Goal: Check status: Check status

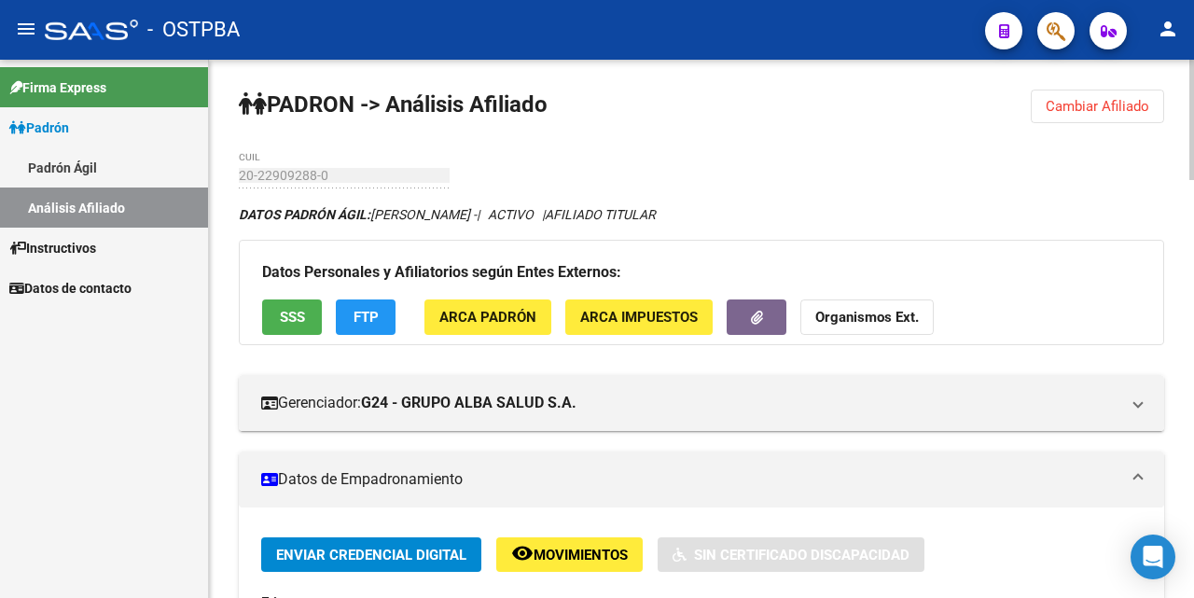
click at [1104, 104] on span "Cambiar Afiliado" at bounding box center [1098, 106] width 104 height 17
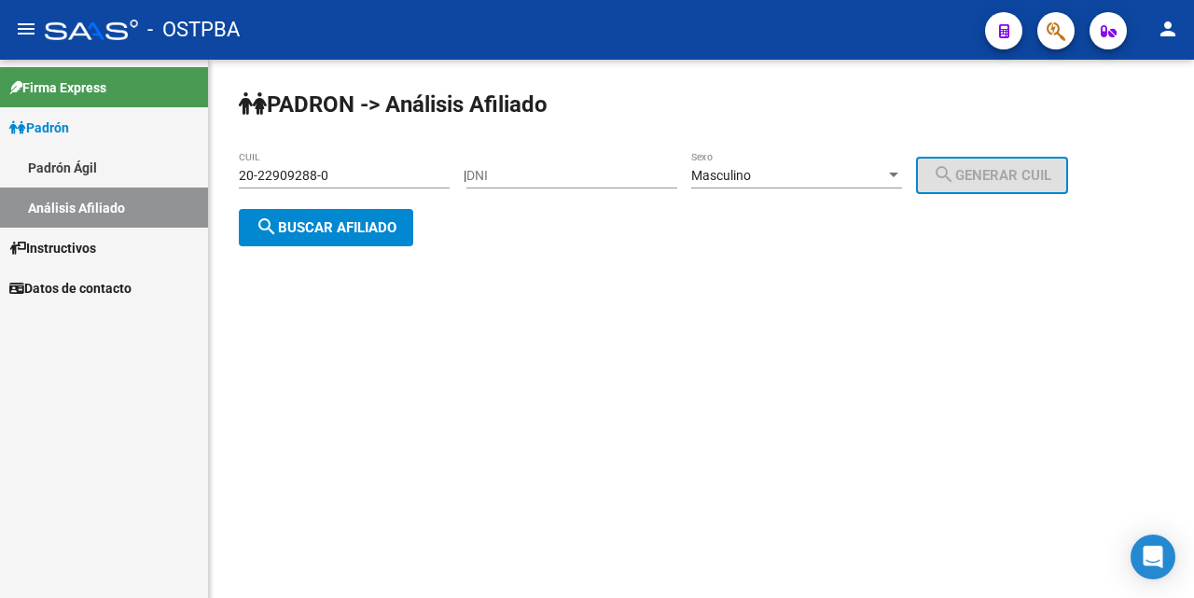
click at [347, 166] on div "20-22909288-0 CUIL" at bounding box center [344, 169] width 211 height 37
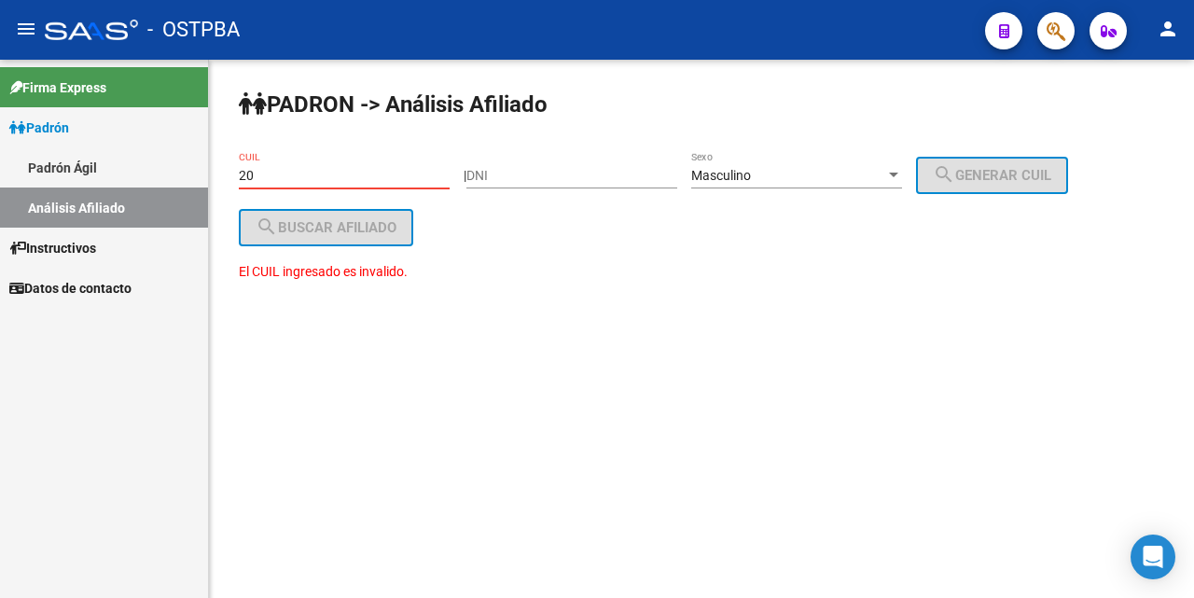
type input "2"
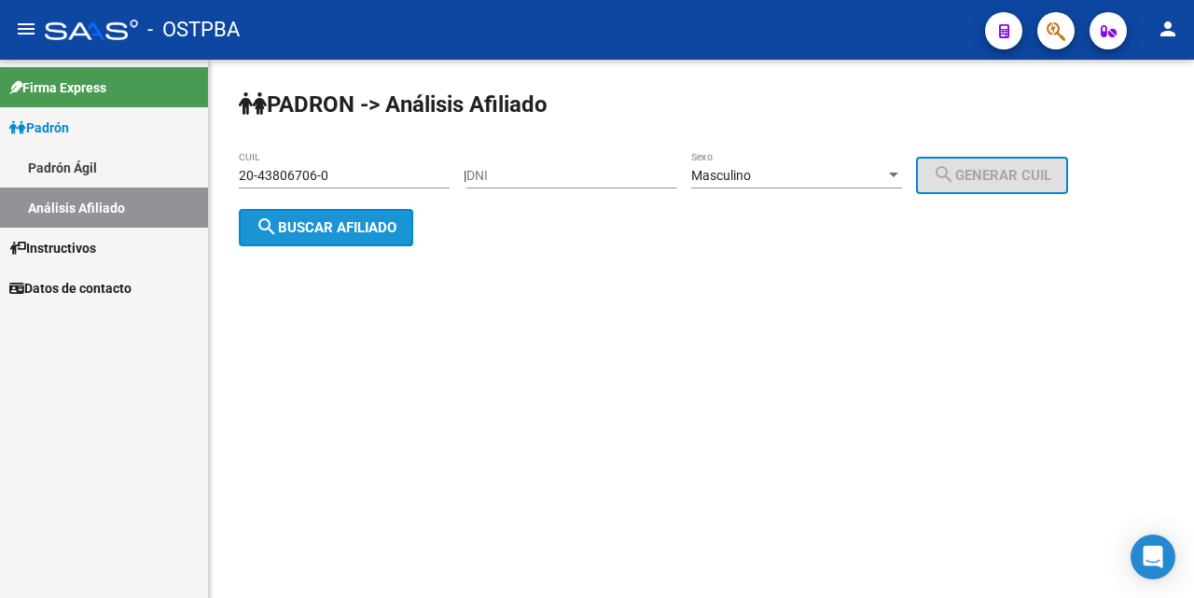
click at [324, 228] on span "search Buscar afiliado" at bounding box center [326, 227] width 141 height 17
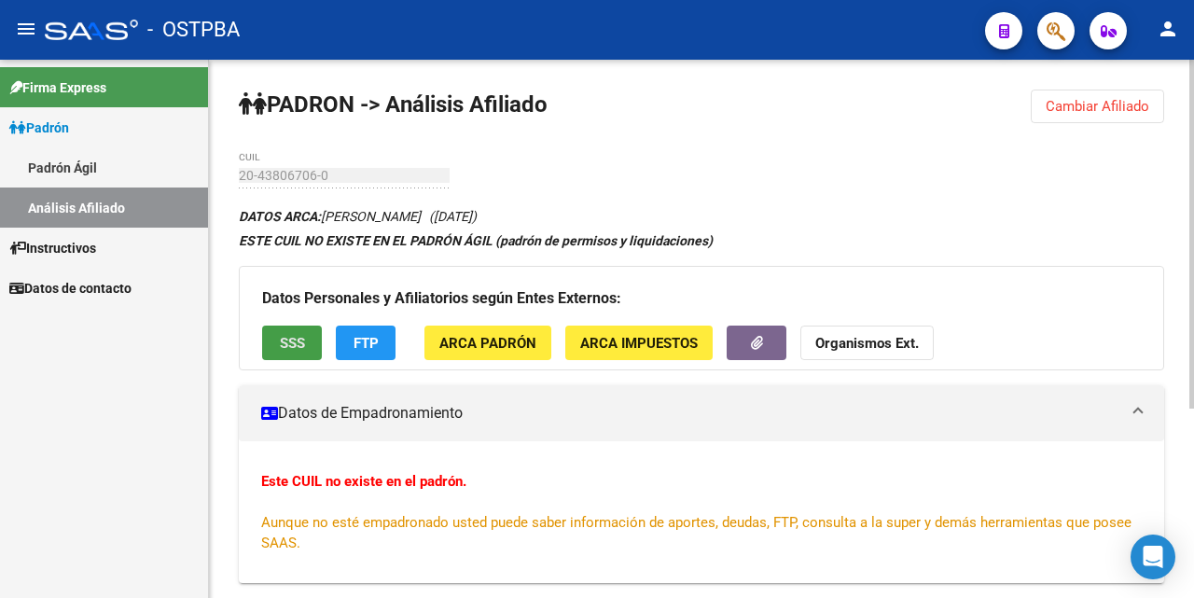
click at [318, 340] on button "SSS" at bounding box center [292, 343] width 60 height 35
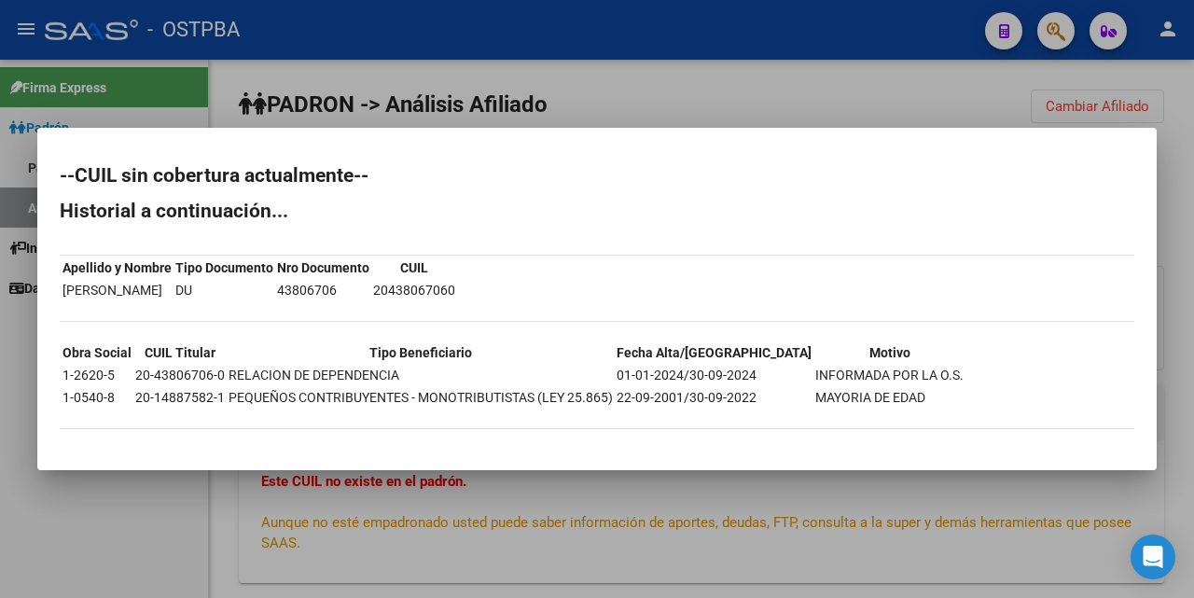
click at [626, 101] on div at bounding box center [597, 299] width 1194 height 598
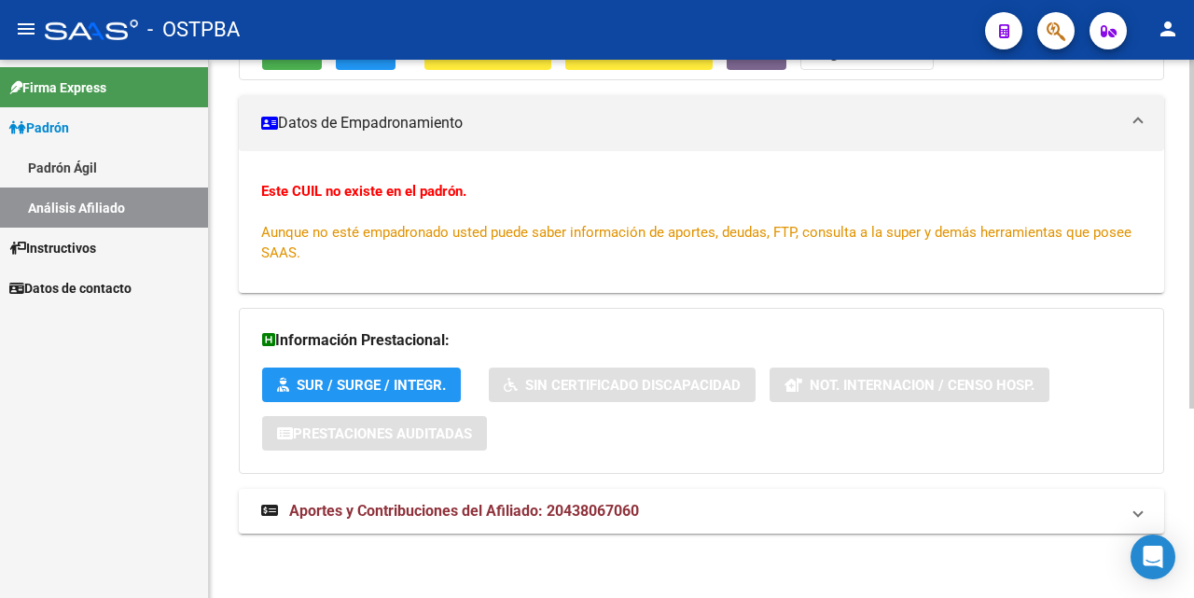
scroll to position [291, 0]
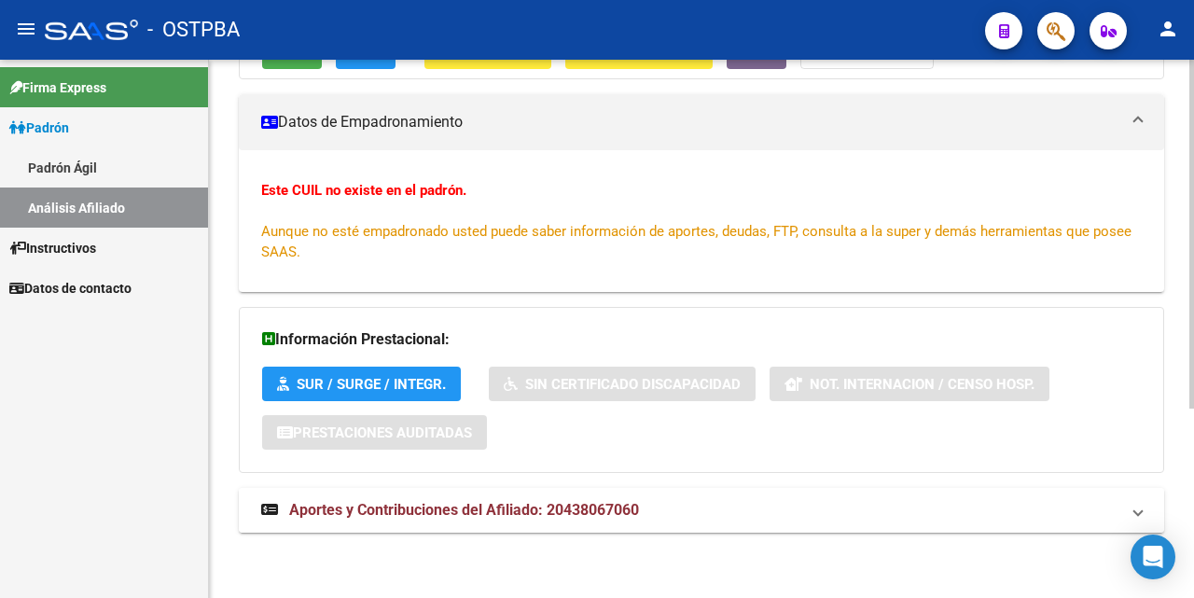
click at [465, 508] on span "Aportes y Contribuciones del Afiliado: 20438067060" at bounding box center [464, 510] width 350 height 18
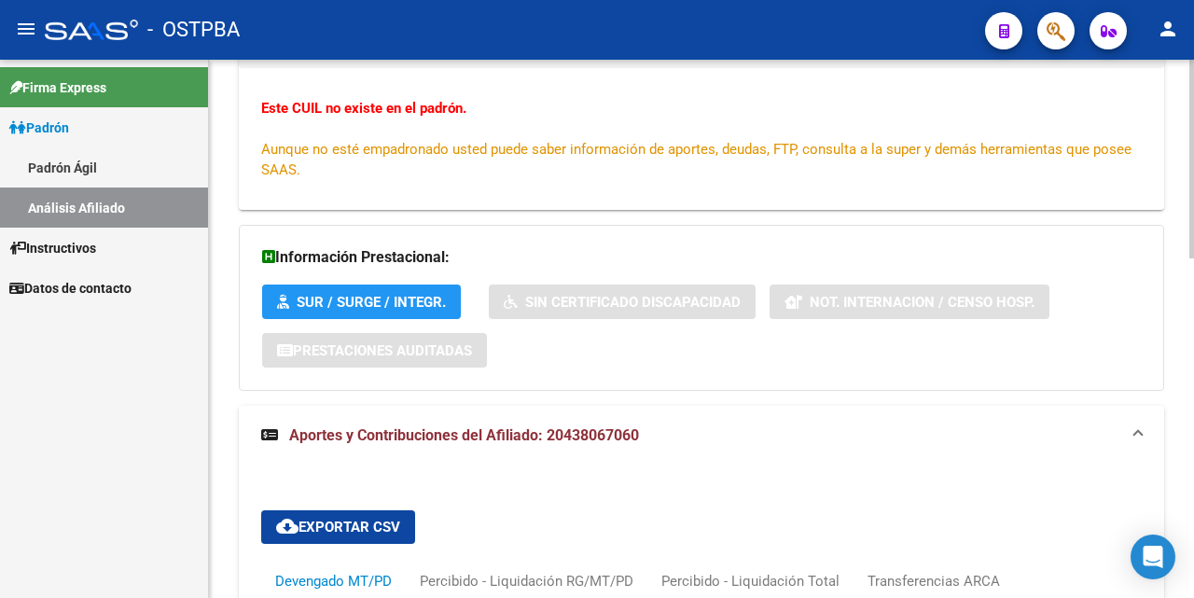
scroll to position [0, 0]
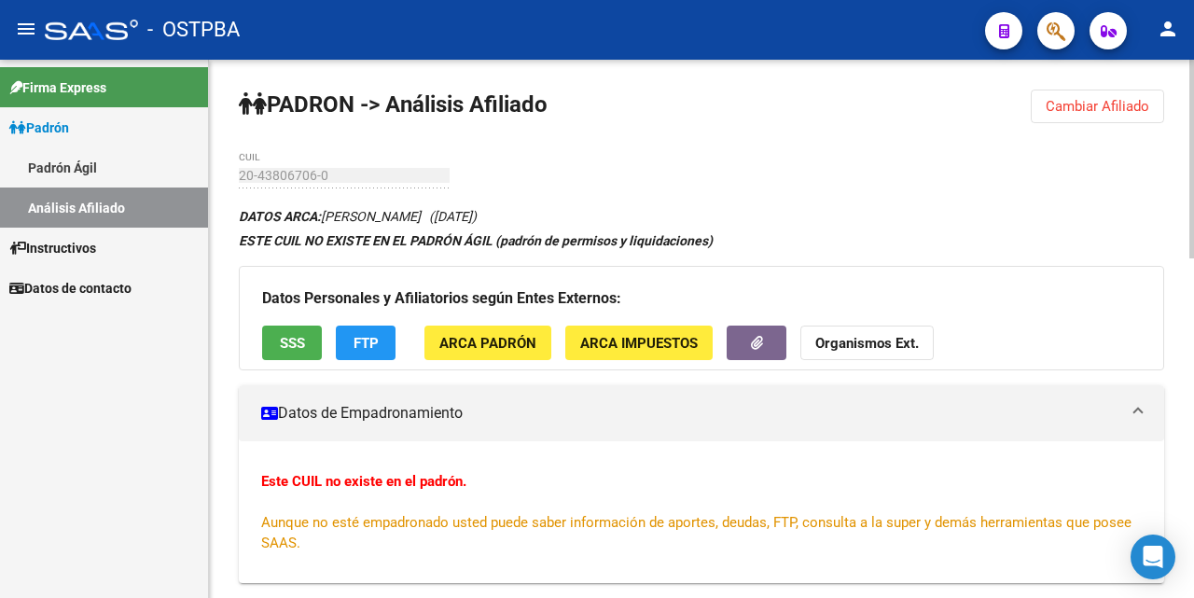
click at [510, 336] on span "ARCA Padrón" at bounding box center [487, 343] width 97 height 17
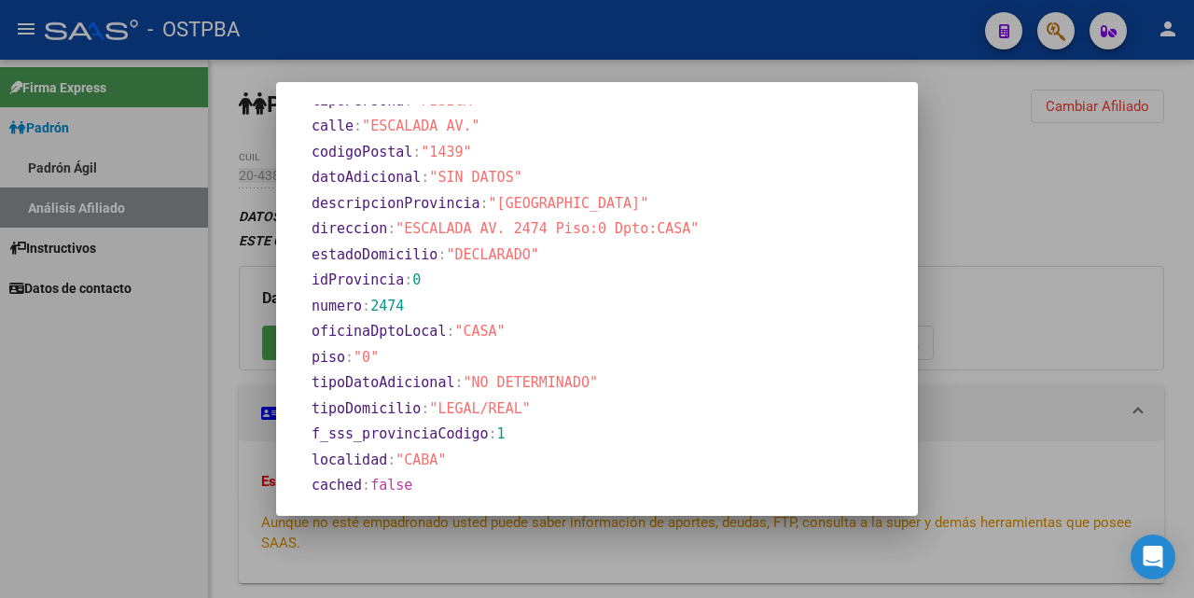
scroll to position [1144, 0]
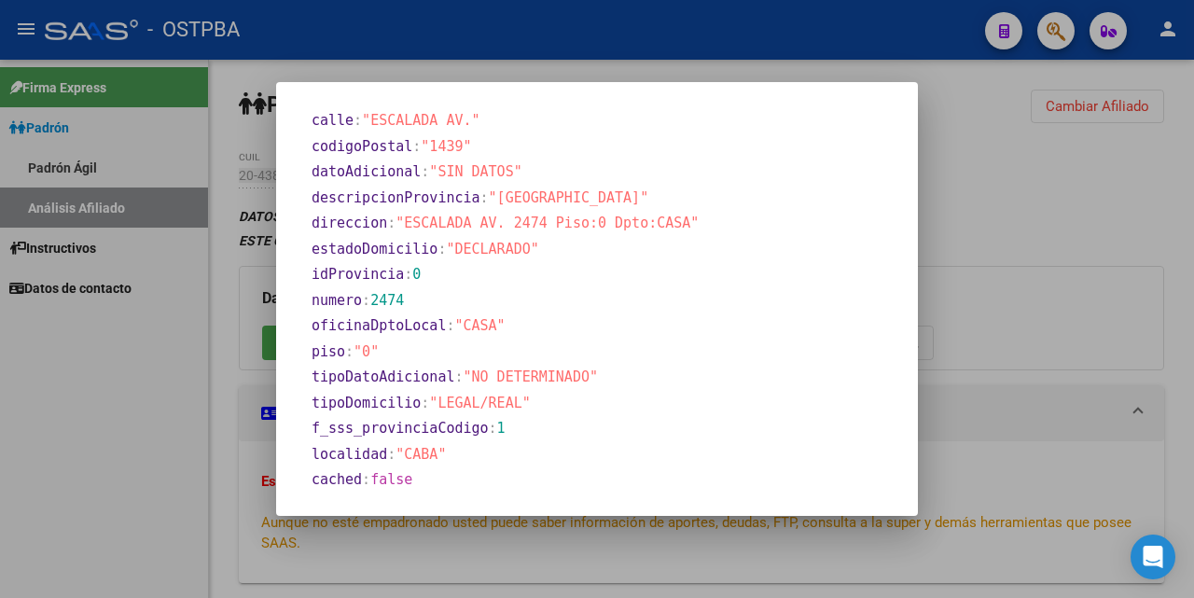
click at [706, 70] on div at bounding box center [597, 299] width 1194 height 598
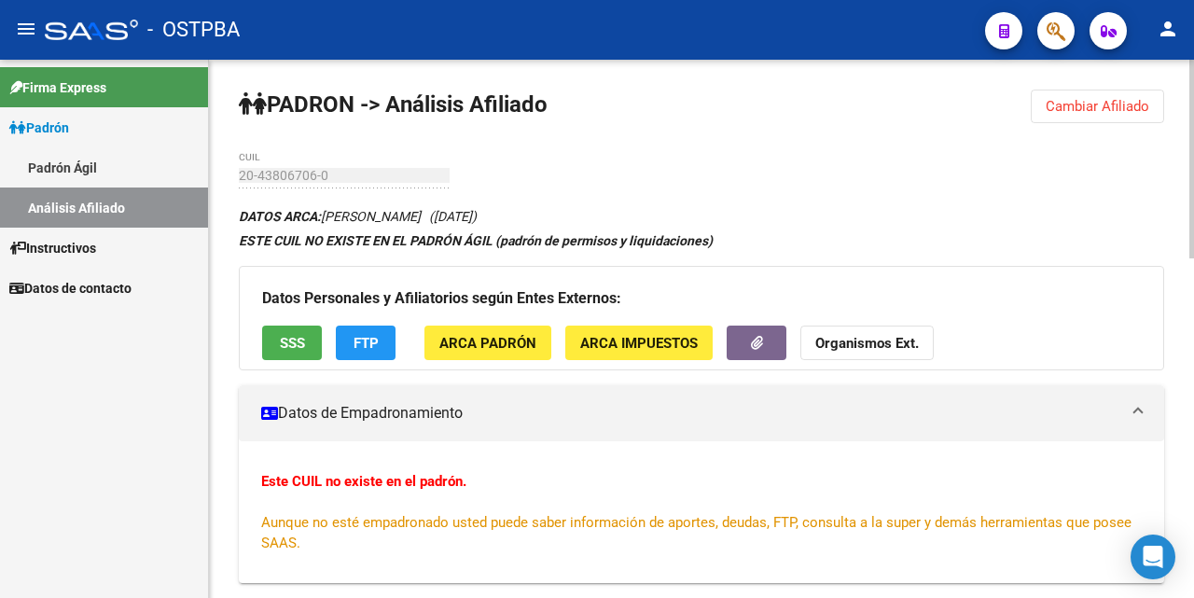
click at [658, 340] on span "ARCA Impuestos" at bounding box center [639, 343] width 118 height 17
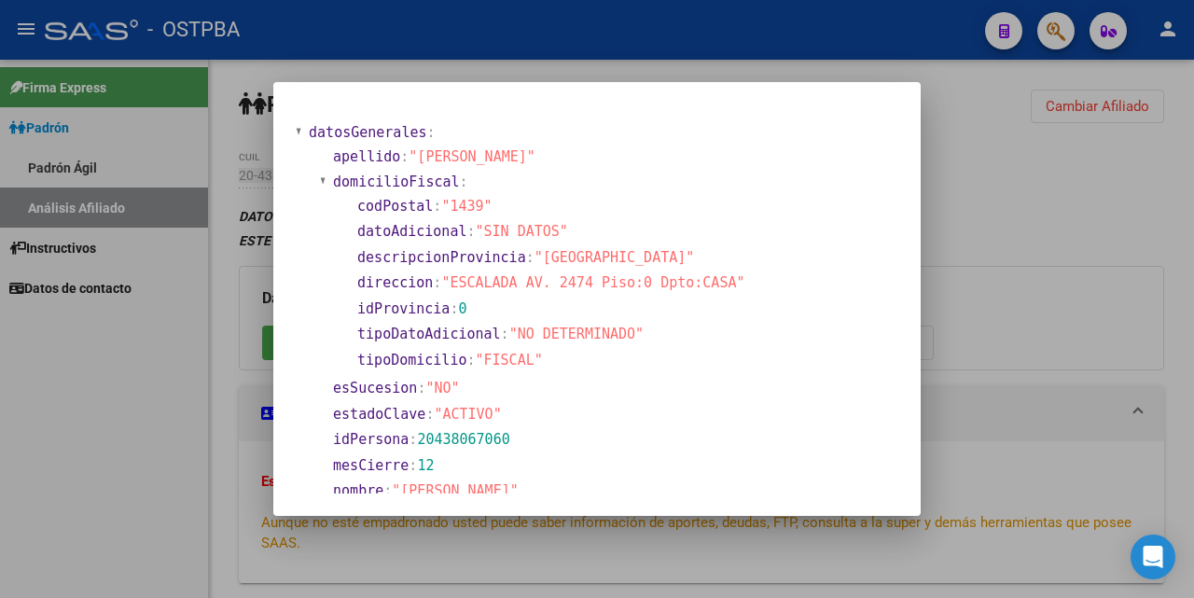
click at [701, 66] on div at bounding box center [597, 299] width 1194 height 598
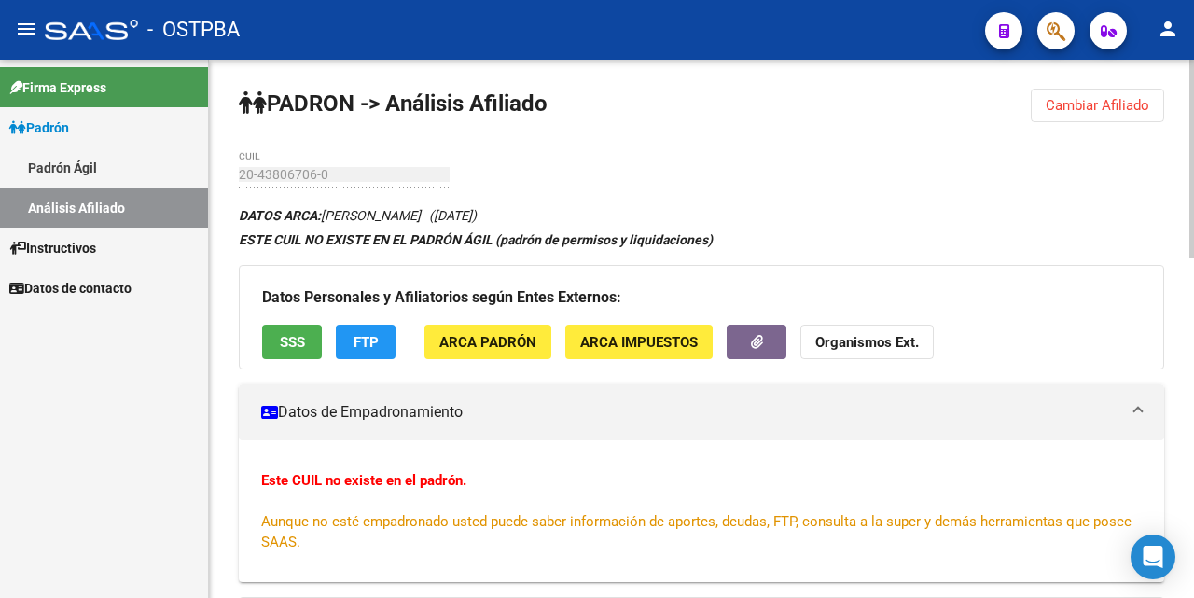
scroll to position [0, 0]
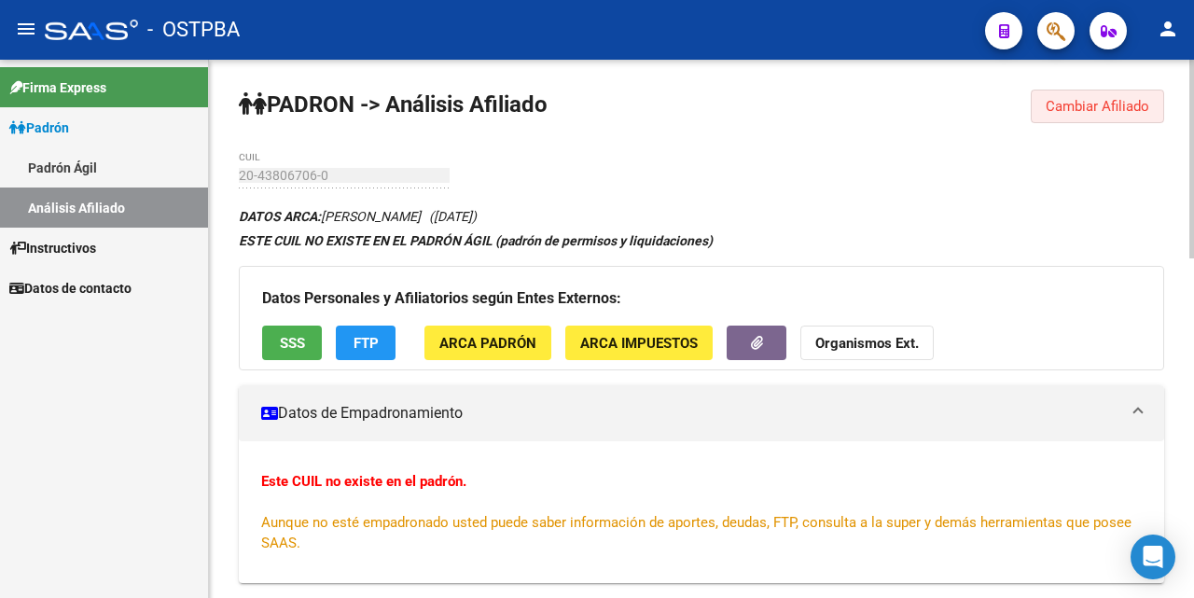
drag, startPoint x: 1071, startPoint y: 110, endPoint x: 997, endPoint y: 117, distance: 74.0
click at [1071, 108] on span "Cambiar Afiliado" at bounding box center [1098, 106] width 104 height 17
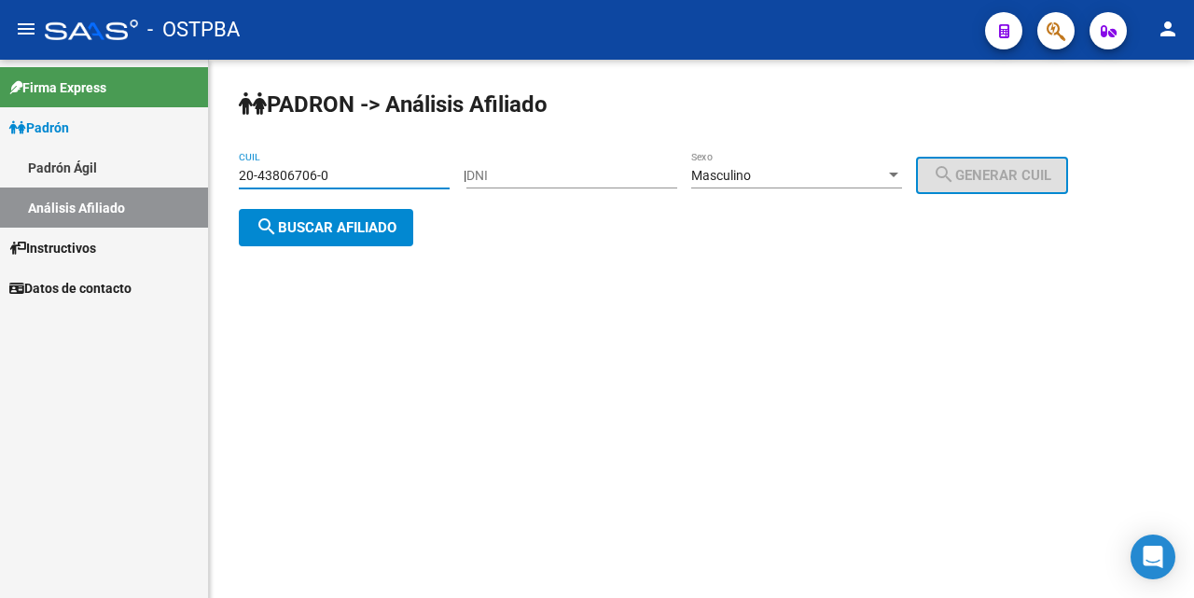
drag, startPoint x: 410, startPoint y: 178, endPoint x: 455, endPoint y: 278, distance: 109.8
click at [424, 172] on input "20-43806706-0" at bounding box center [344, 176] width 211 height 16
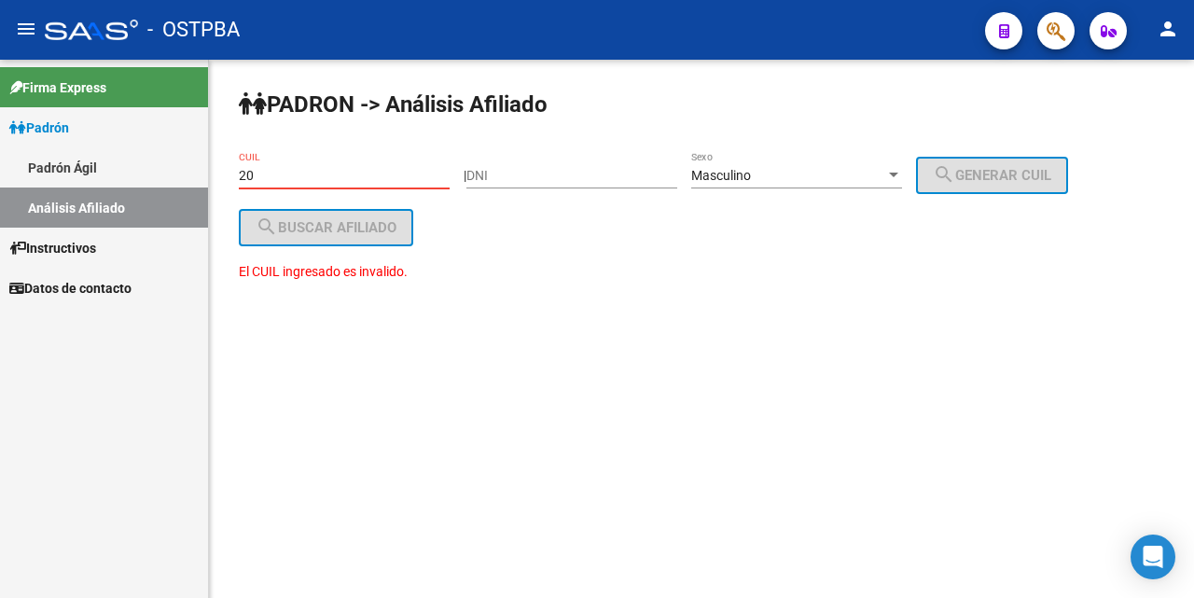
type input "2"
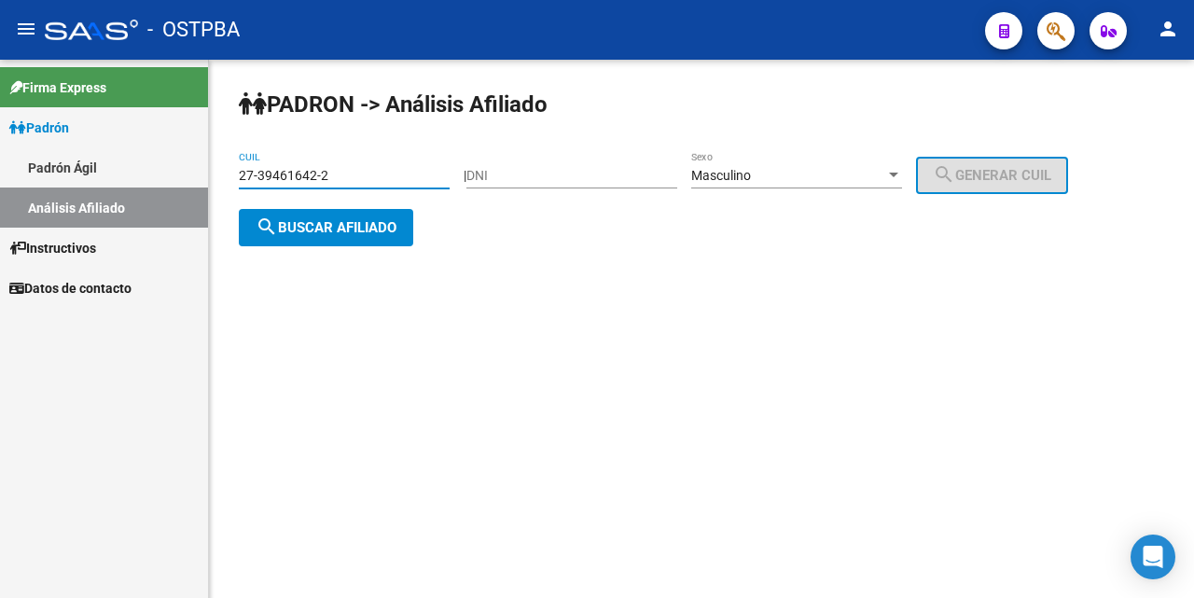
type input "27-39461642-2"
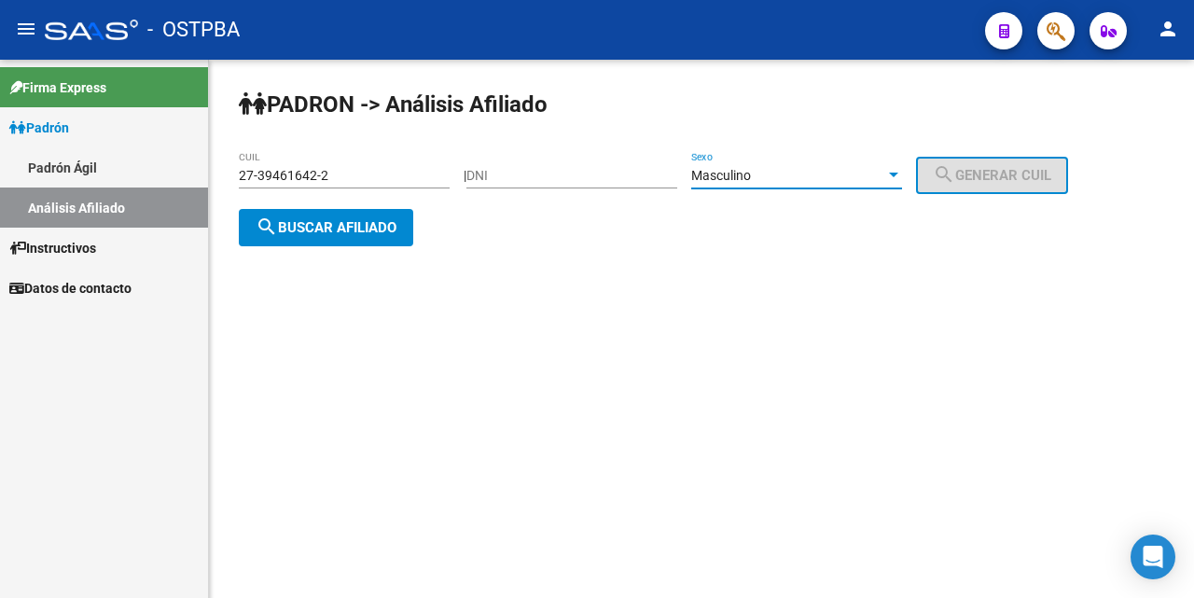
click at [902, 178] on div at bounding box center [893, 175] width 17 height 15
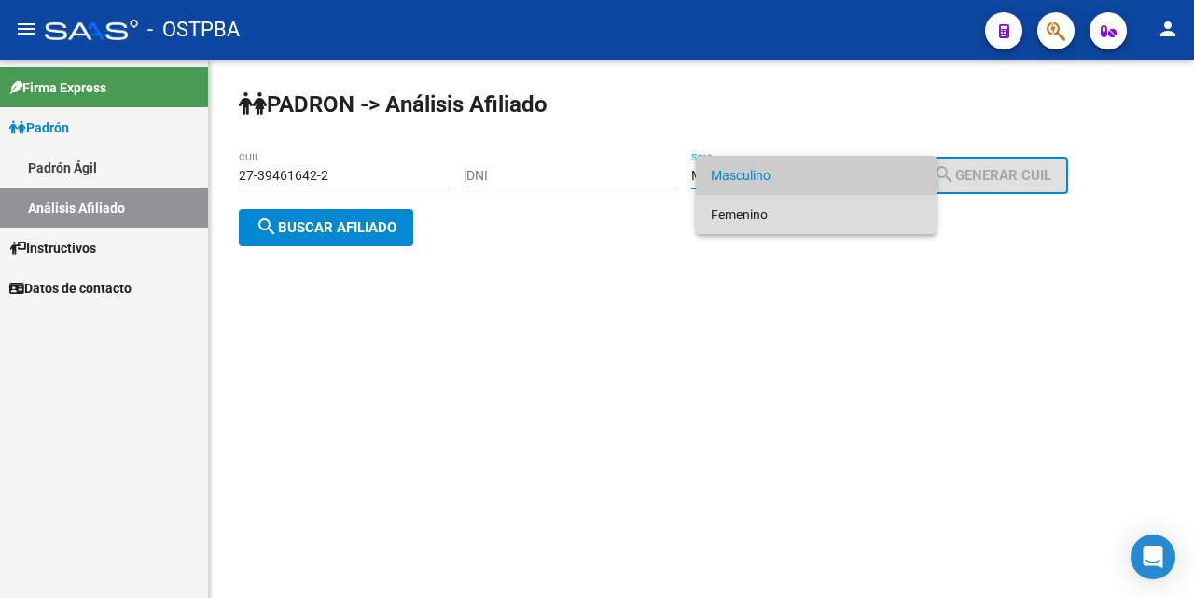
drag, startPoint x: 813, startPoint y: 215, endPoint x: 767, endPoint y: 239, distance: 52.6
click at [810, 215] on span "Femenino" at bounding box center [816, 214] width 211 height 39
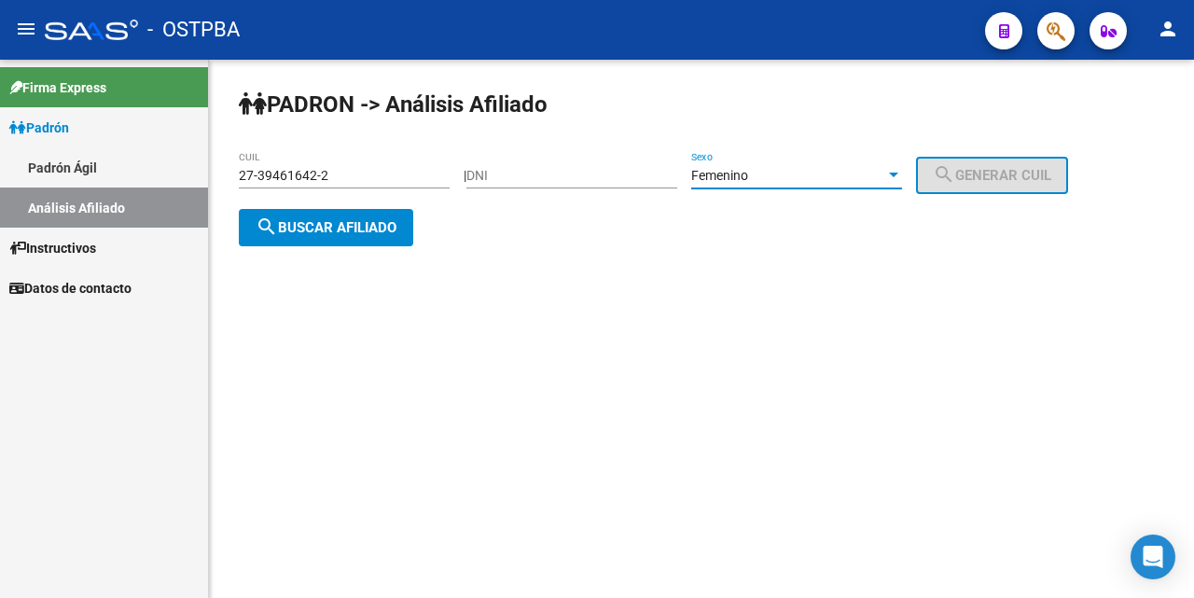
click at [349, 229] on span "search Buscar afiliado" at bounding box center [326, 227] width 141 height 17
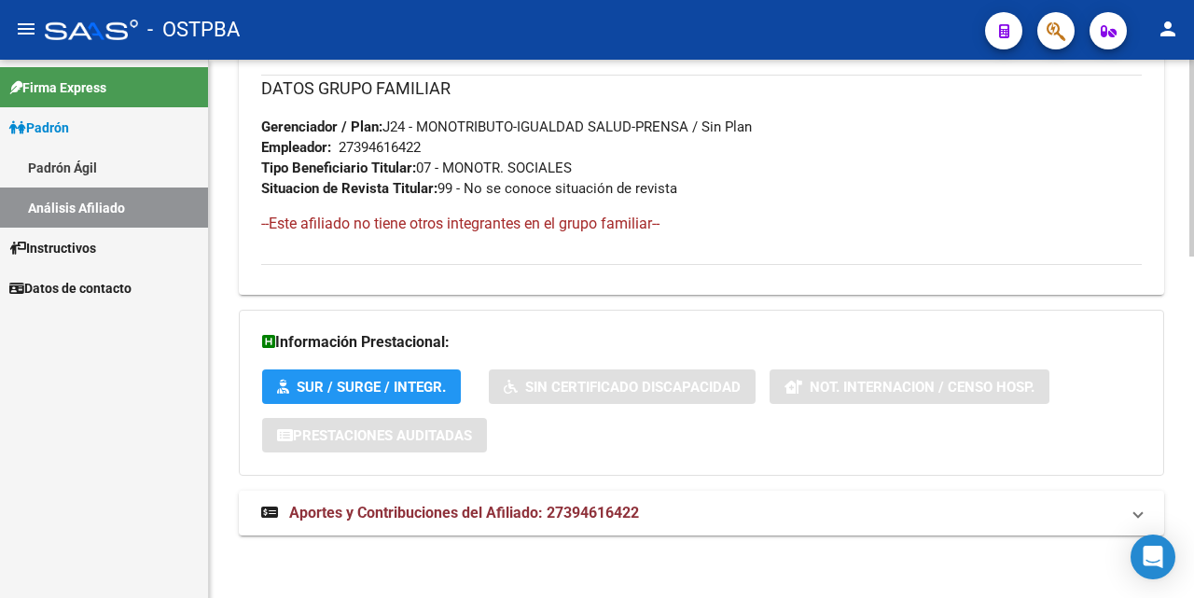
scroll to position [936, 0]
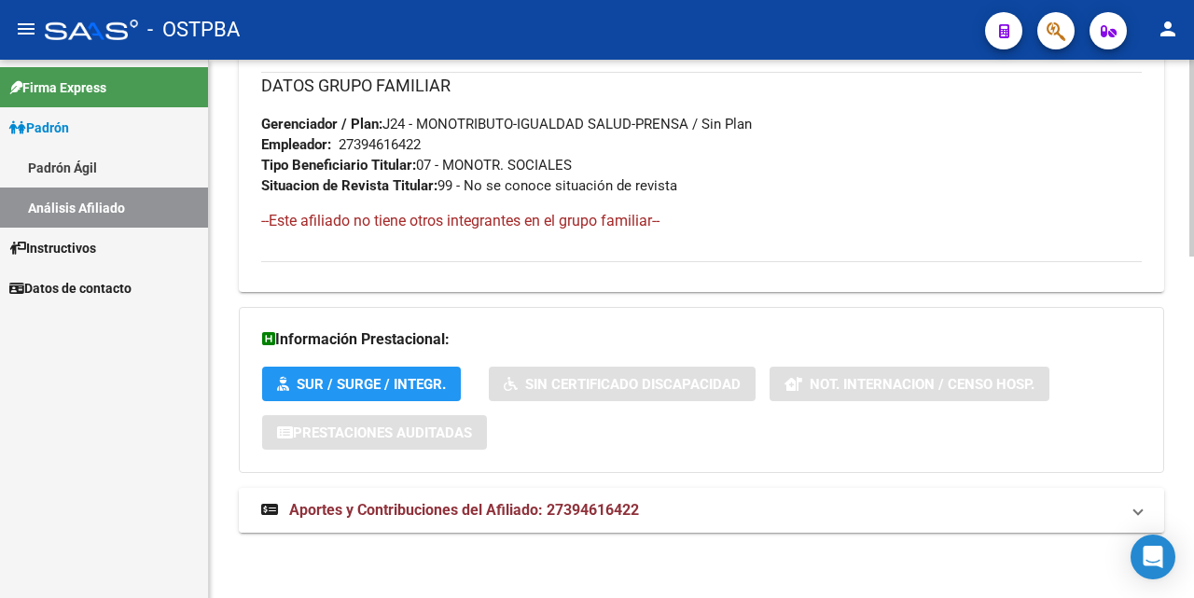
click at [524, 511] on span "Aportes y Contribuciones del Afiliado: 27394616422" at bounding box center [464, 510] width 350 height 18
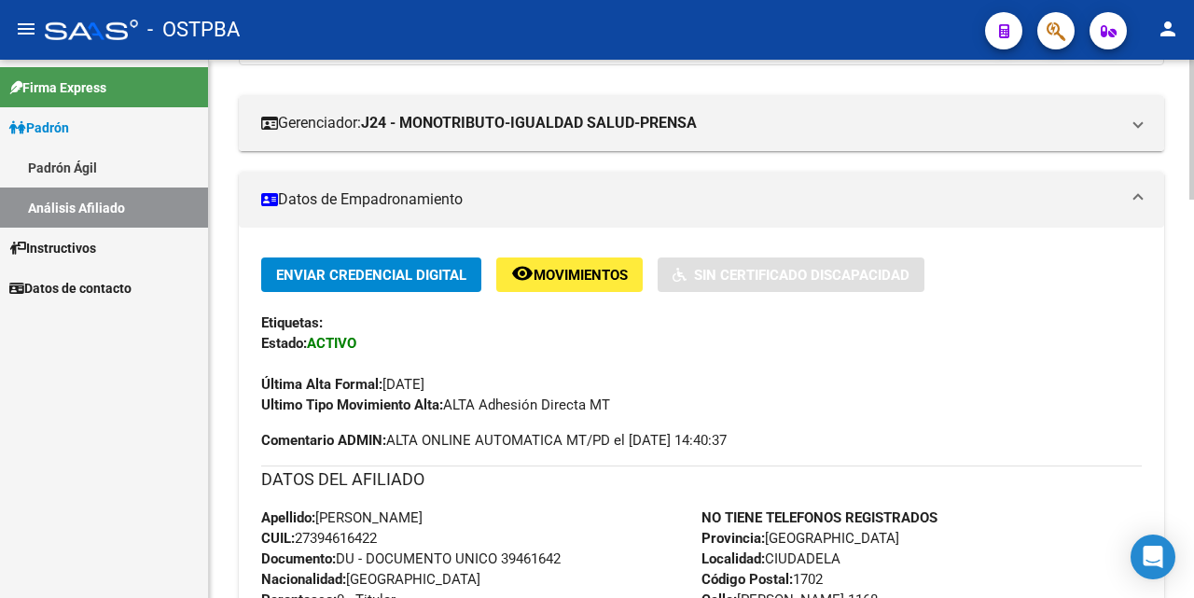
scroll to position [0, 0]
